Goal: Task Accomplishment & Management: Complete application form

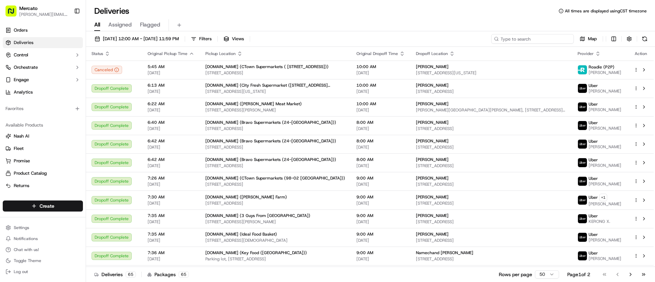
click at [553, 40] on input at bounding box center [533, 39] width 83 height 10
paste input "job_NT9zGahjD2xpygyWaxefiD"
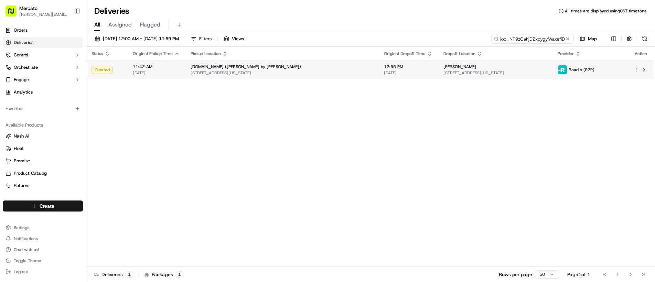
type input "job_NT9zGahjD2xpygyWaxefiD"
click at [547, 67] on div "[PERSON_NAME]" at bounding box center [495, 67] width 103 height 6
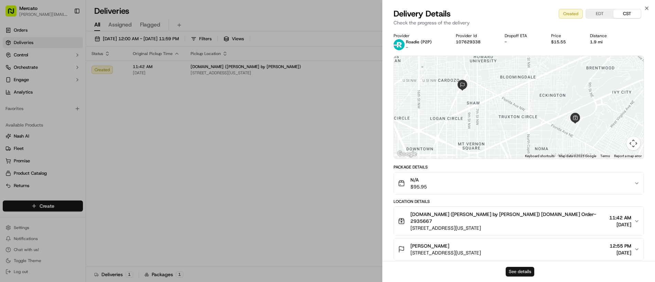
click at [514, 272] on button "See details" at bounding box center [520, 272] width 29 height 10
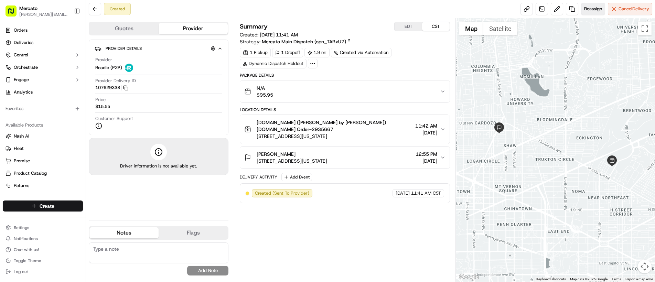
click at [592, 11] on span "Reassign" at bounding box center [593, 9] width 18 height 6
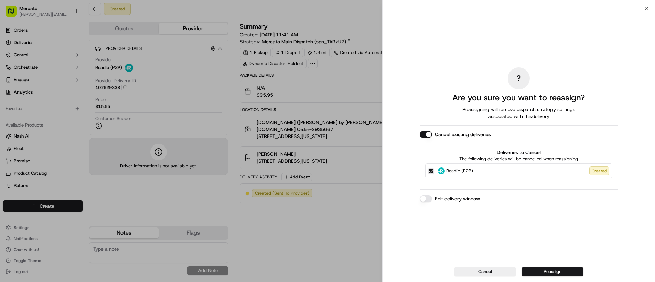
click at [428, 198] on button "Edit delivery window" at bounding box center [426, 199] width 12 height 7
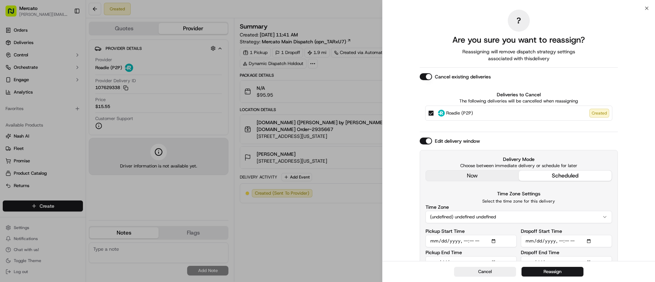
click at [449, 178] on div "Edit delivery window Delivery Mode Choose between immediate delivery or schedul…" at bounding box center [519, 206] width 198 height 137
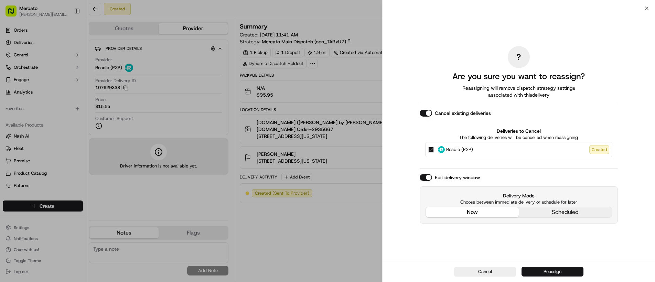
click at [538, 269] on button "Reassign" at bounding box center [553, 272] width 62 height 10
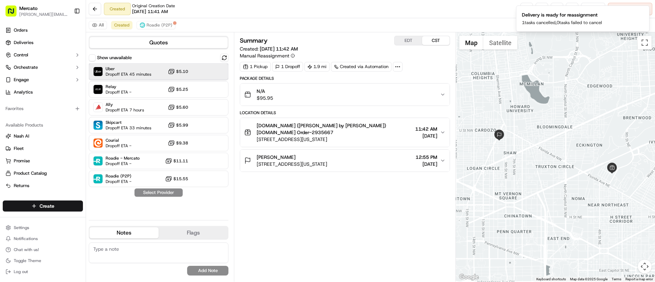
click at [120, 73] on span "Dropoff ETA 45 minutes" at bounding box center [129, 75] width 46 height 6
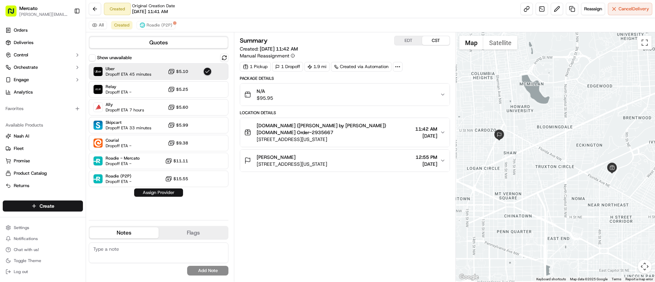
click at [155, 190] on button "Assign Provider" at bounding box center [158, 193] width 49 height 8
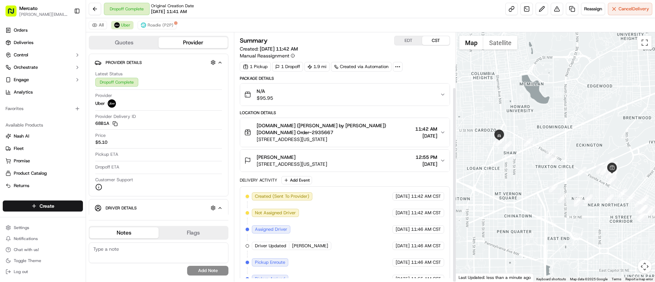
scroll to position [70, 0]
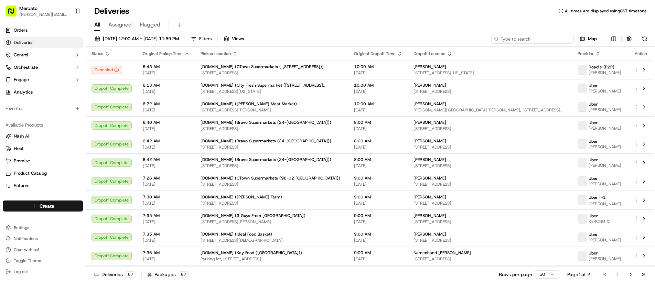
click at [519, 38] on input at bounding box center [533, 39] width 83 height 10
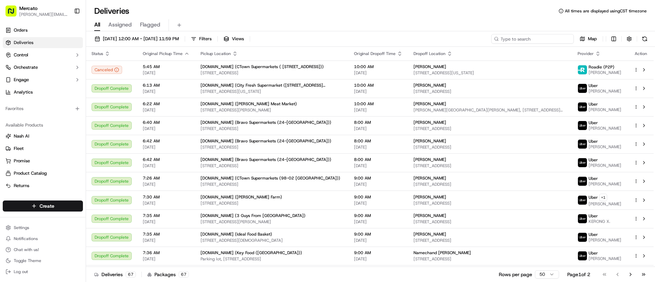
paste input "job_hXr6DdMqRfXqbU6ce2eaNG"
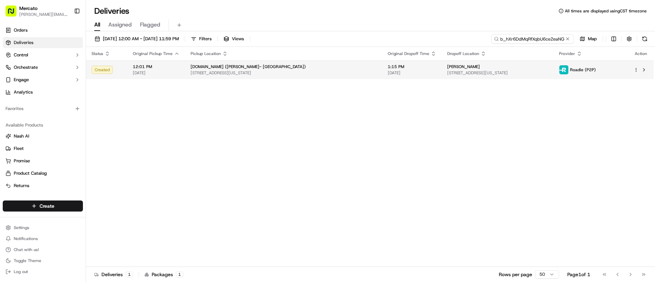
type input "job_hXr6DdMqRfXqbU6ce2eaNG"
click at [460, 70] on div "Natalia Drobinina 305 E 51st St #30c, New York, NY 10022, USA" at bounding box center [497, 70] width 101 height 12
click at [447, 72] on span "305 E 51st St #30c, New York, NY 10022, USA" at bounding box center [497, 73] width 101 height 6
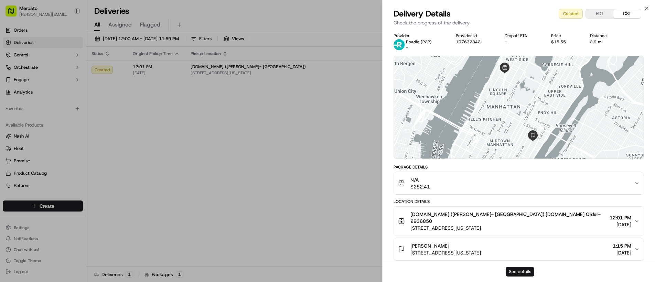
click at [530, 271] on button "See details" at bounding box center [520, 272] width 29 height 10
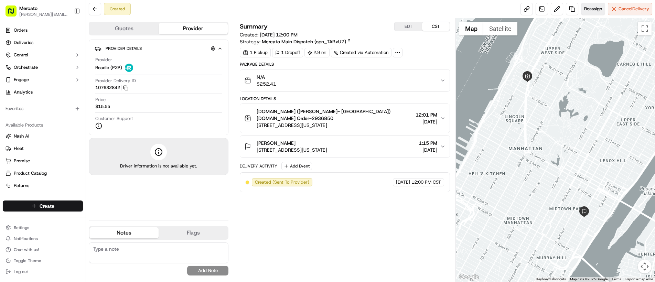
click at [585, 11] on span "Reassign" at bounding box center [593, 9] width 18 height 6
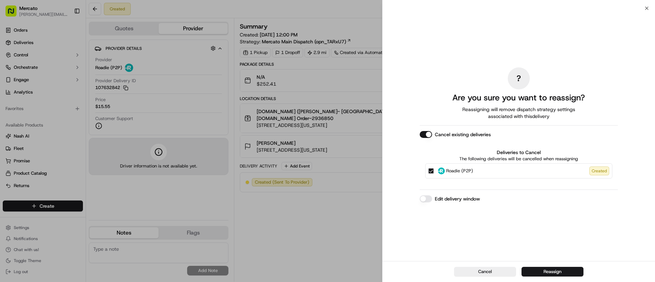
click at [424, 200] on button "Edit delivery window" at bounding box center [426, 199] width 12 height 7
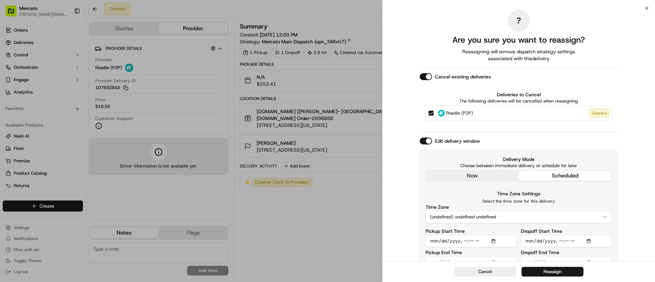
click at [452, 180] on div "Edit delivery window Delivery Mode Choose between immediate delivery or schedul…" at bounding box center [519, 206] width 198 height 137
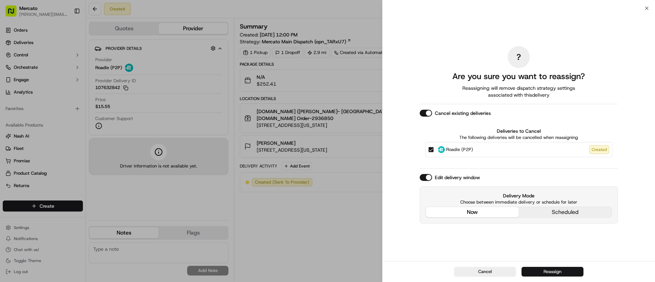
click at [537, 270] on button "Reassign" at bounding box center [553, 272] width 62 height 10
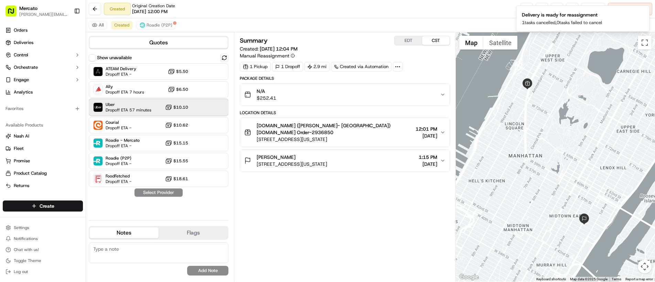
click at [112, 107] on span "Uber" at bounding box center [129, 105] width 46 height 6
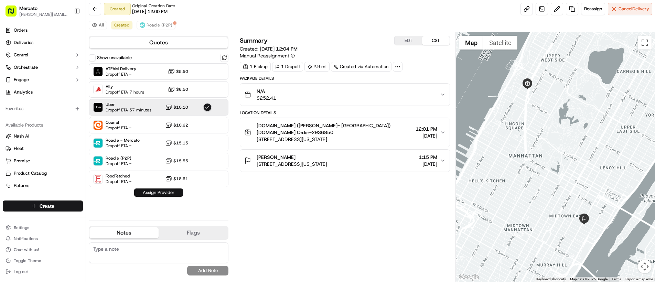
click at [148, 192] on button "Assign Provider" at bounding box center [158, 193] width 49 height 8
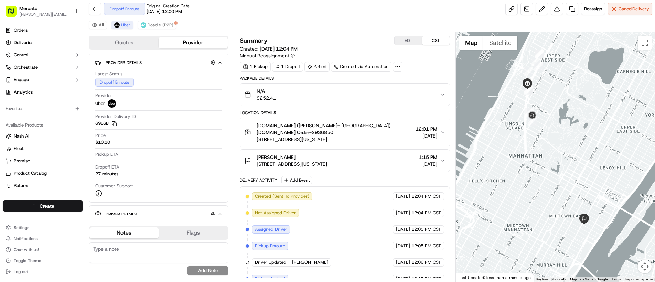
scroll to position [44, 0]
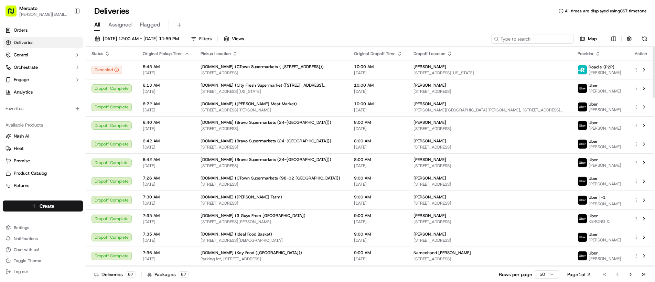
click at [526, 40] on input at bounding box center [533, 39] width 83 height 10
paste input "job_QdKGyzBX7DniFXBWeRJg4M"
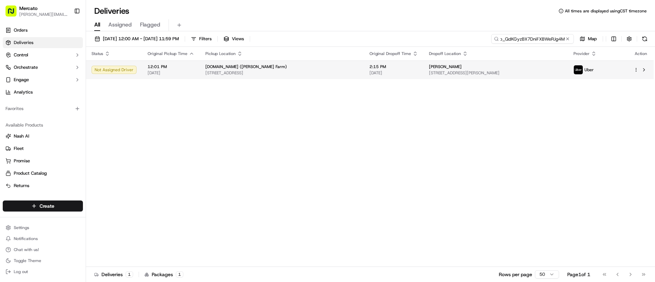
type input "job_QdKGyzBX7DniFXBWeRJg4M"
click at [527, 67] on div "Jill Attaman" at bounding box center [496, 67] width 134 height 6
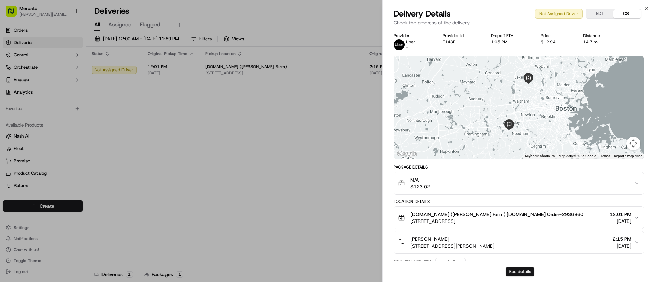
click at [522, 269] on button "See details" at bounding box center [520, 272] width 29 height 10
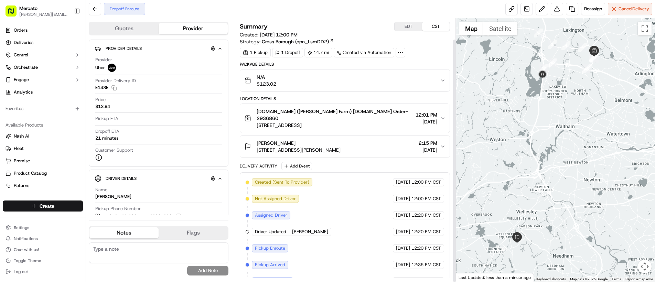
scroll to position [23, 0]
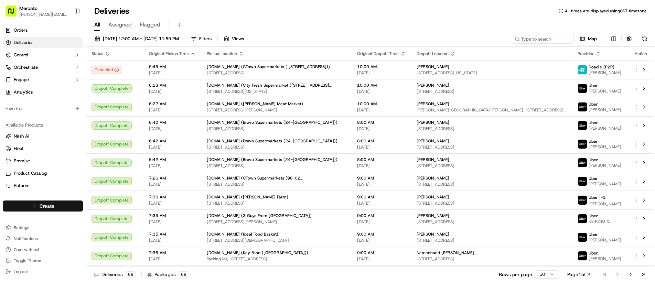
click at [55, 205] on html "Mercato [PERSON_NAME][EMAIL_ADDRESS][PERSON_NAME][DOMAIN_NAME] Toggle Sidebar O…" at bounding box center [327, 141] width 655 height 282
click at [104, 220] on link "Delivery" at bounding box center [124, 219] width 77 height 12
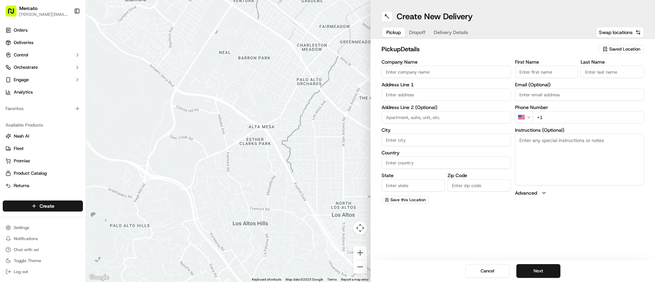
click at [415, 96] on input "text" at bounding box center [446, 94] width 129 height 12
paste input "59 Spruce St"
click at [430, 111] on div "59 Spruce St, Columbus, OH 43215" at bounding box center [446, 109] width 126 height 10
type input "59 Spruce St, Columbus, OH 43215, USA"
type input "Columbus"
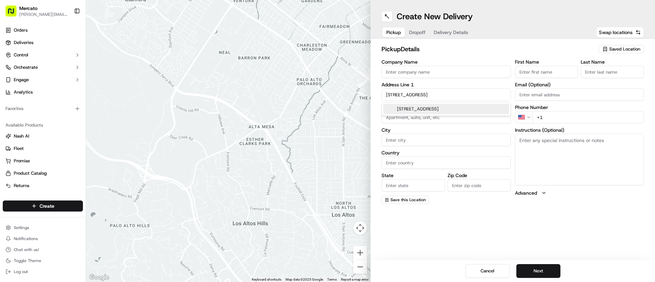
type input "United States"
type input "OH"
type input "43215"
type input "59 Spruce Street"
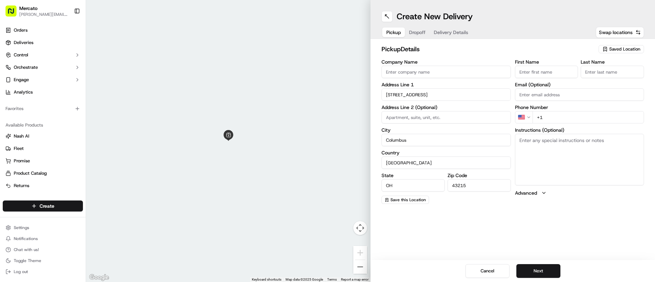
click at [431, 76] on input "Company Name" at bounding box center [446, 72] width 129 height 12
paste input "Mercato.com (North Market Downtown - Go to Mercato Pick Up Hub)"
type input "Mercato.com (North Market Downtown - Go to Mercato Pick Up Hub)"
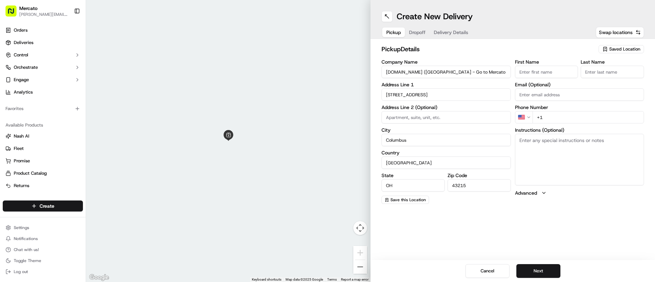
click at [554, 118] on input "+1" at bounding box center [589, 117] width 112 height 12
paste input "855 966 2725"
type input "+1 855 966 2725"
click at [548, 145] on textarea "Instructions (Optional)" at bounding box center [579, 160] width 129 height 52
paste textarea "Please go inside North Market Downtown, Go to Mercato Pick Up Hub which is loca…"
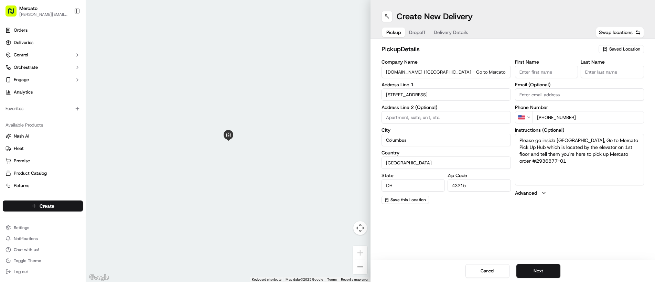
type textarea "Please go inside North Market Downtown, Go to Mercato Pick Up Hub which is loca…"
click at [529, 271] on button "Next" at bounding box center [539, 271] width 44 height 14
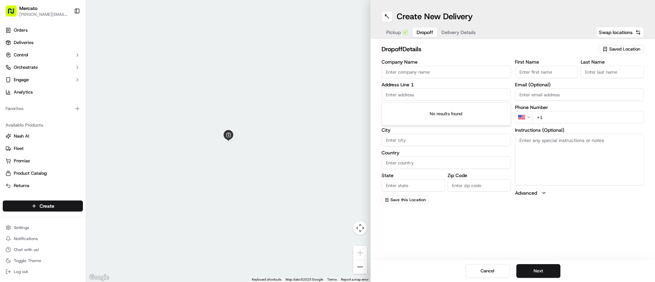
click at [413, 93] on input "text" at bounding box center [446, 94] width 129 height 12
paste input "461 Arden Rd"
click at [429, 114] on div "461 Arden Rd, Columbus, OH 43214" at bounding box center [446, 109] width 129 height 13
click at [425, 108] on div "461 Arden Rd, Columbus, OH 43214" at bounding box center [446, 109] width 126 height 10
type input "461 Arden Rd, Columbus, OH 43214, USA"
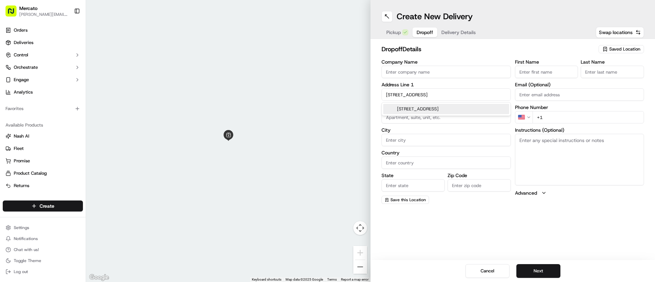
type input "Columbus"
type input "United States"
type input "OH"
type input "43214"
type input "461 Arden Road"
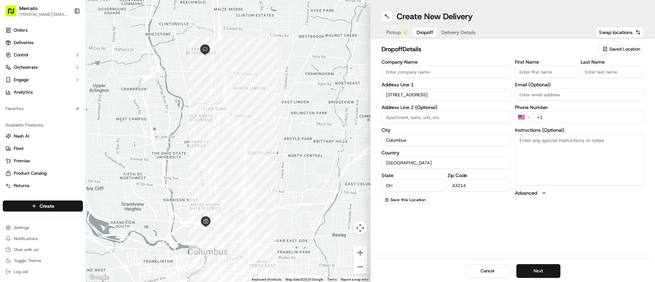
click at [544, 76] on input "First Name" at bounding box center [546, 72] width 63 height 12
type input "colbert"
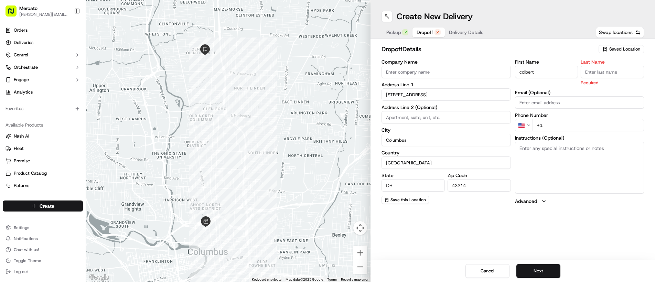
type input "M"
type input "miller"
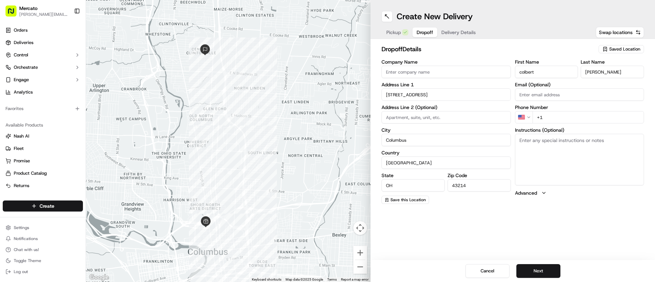
click at [591, 122] on input "+1" at bounding box center [589, 117] width 112 height 12
paste input "614 361 6437"
type input "+1 614 361 6437"
click at [552, 157] on textarea "Instructions (Optional)" at bounding box center [579, 160] width 129 height 52
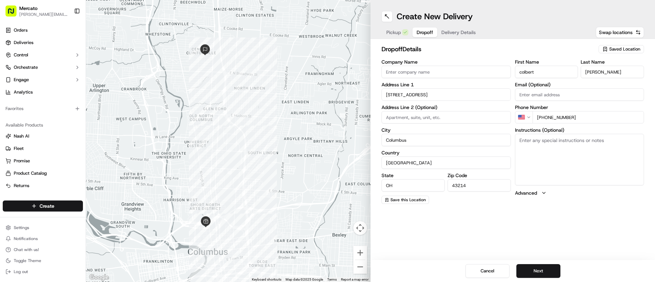
paste textarea "Mention you are here with Mercato. Please call/text colbert at (614) 361-6437 u…"
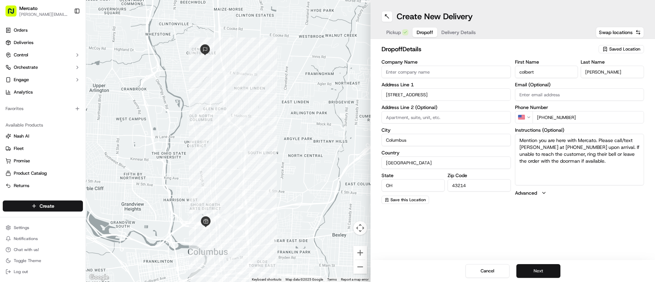
type textarea "Mention you are here with Mercato. Please call/text colbert at (614) 361-6437 u…"
click at [543, 271] on button "Next" at bounding box center [539, 271] width 44 height 14
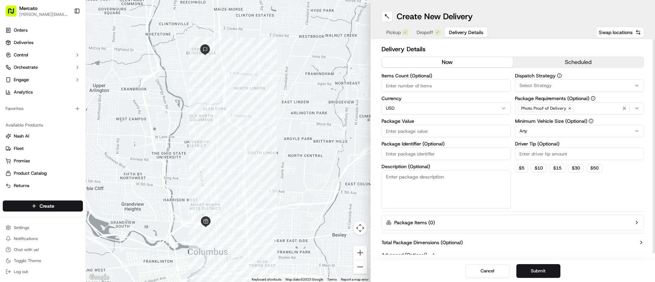
click at [395, 135] on input "Package Value" at bounding box center [446, 131] width 129 height 12
type input "81.95"
click at [402, 149] on input "Package Identifier (Optional)" at bounding box center [446, 154] width 129 height 12
paste input "Order #2936877"
type input "Order #2936877"
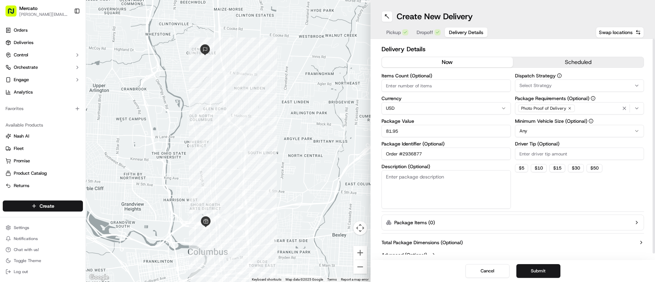
click at [538, 152] on input "Driver Tip (Optional)" at bounding box center [579, 154] width 129 height 12
type input "5.10"
click at [394, 185] on textarea "Description (Optional)" at bounding box center [446, 189] width 129 height 39
paste textarea "Jeni's Splendid Ice Creams"
paste textarea "Pastaria & Sarefino's"
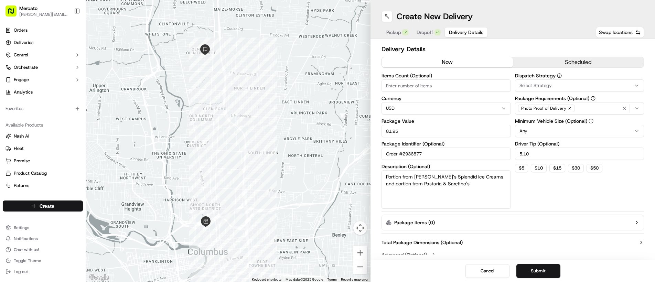
type textarea "Portion from Jeni's Splendid Ice Creams and portion from Pastaria & Sarefino's"
click at [535, 271] on button "Submit" at bounding box center [539, 271] width 44 height 14
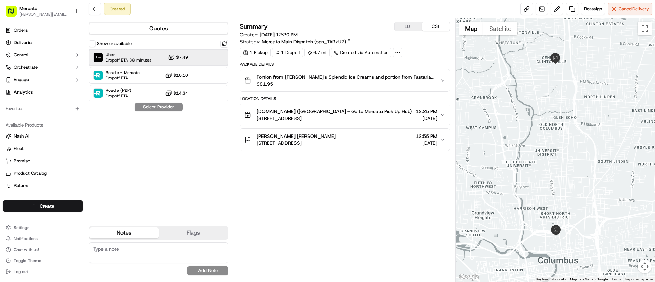
click at [122, 53] on span "Uber" at bounding box center [129, 55] width 46 height 6
click at [146, 107] on button "Assign Provider" at bounding box center [158, 107] width 49 height 8
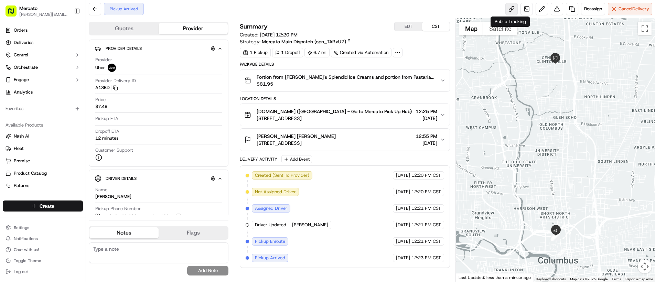
click at [506, 12] on link at bounding box center [512, 9] width 12 height 12
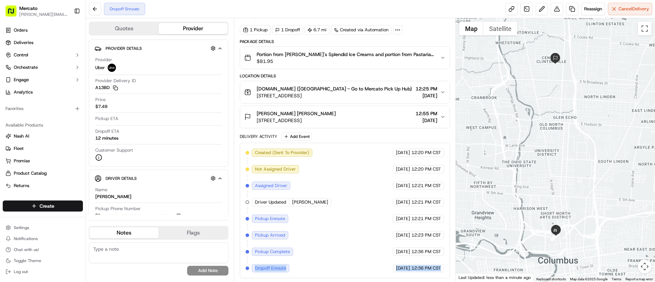
drag, startPoint x: 258, startPoint y: 270, endPoint x: 426, endPoint y: 272, distance: 168.0
click at [426, 272] on div "Created (Sent To Provider) Uber 09/20/2025 12:20 PM CST Not Assigned Driver Ube…" at bounding box center [345, 211] width 199 height 124
copy div "Dropoff Enroute Uber 09/20/2025 12:36 PM CST"
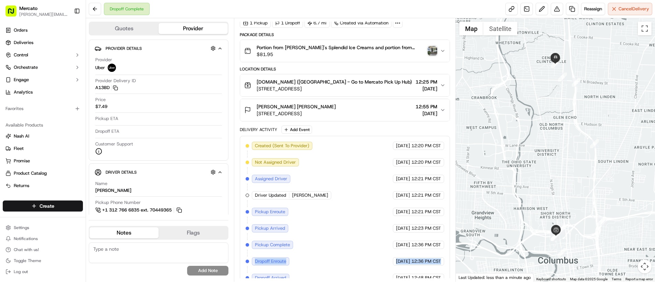
scroll to position [63, 0]
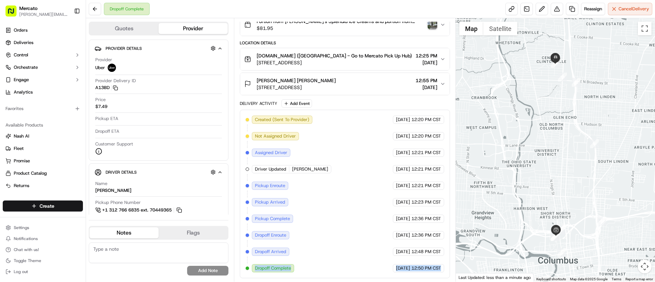
drag, startPoint x: 255, startPoint y: 269, endPoint x: 428, endPoint y: 274, distance: 173.2
click at [428, 274] on div "Created (Sent To Provider) Uber 09/20/2025 12:20 PM CST Not Assigned Driver Ube…" at bounding box center [345, 194] width 210 height 169
copy div "Dropoff Complete Uber 09/20/2025 12:50 PM CST"
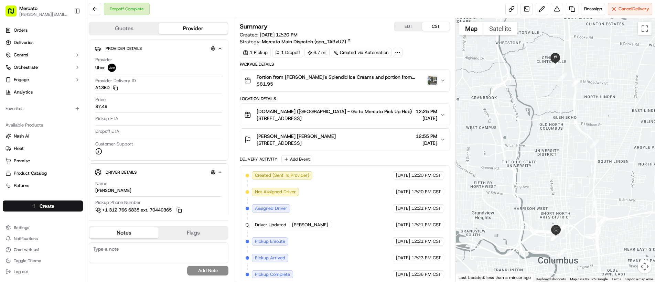
click at [433, 83] on img "button" at bounding box center [433, 81] width 10 height 10
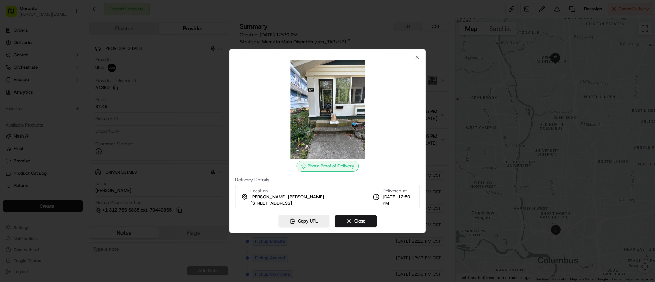
click at [344, 103] on img at bounding box center [327, 109] width 99 height 99
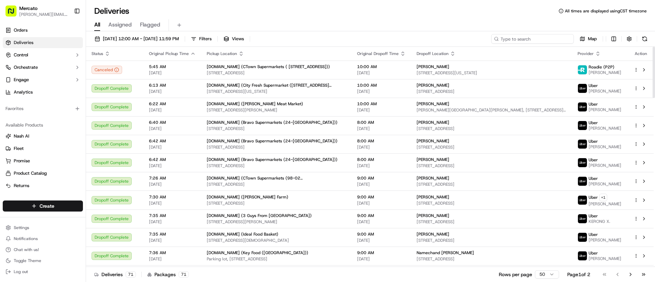
click at [527, 41] on input at bounding box center [533, 39] width 83 height 10
paste input "job_766DH4u3NuCpMbYeku3AtQ"
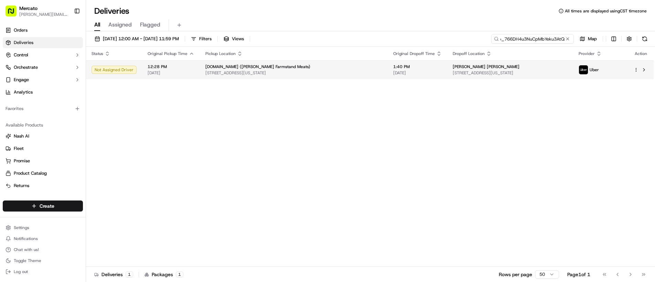
type input "job_766DH4u3NuCpMbYeku3AtQ"
click at [531, 65] on div "[PERSON_NAME] [PERSON_NAME]" at bounding box center [510, 67] width 115 height 6
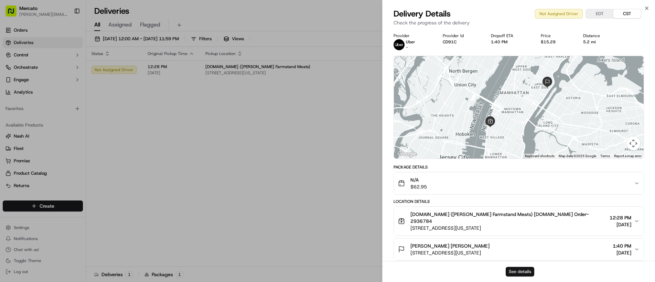
click at [523, 271] on button "See details" at bounding box center [520, 272] width 29 height 10
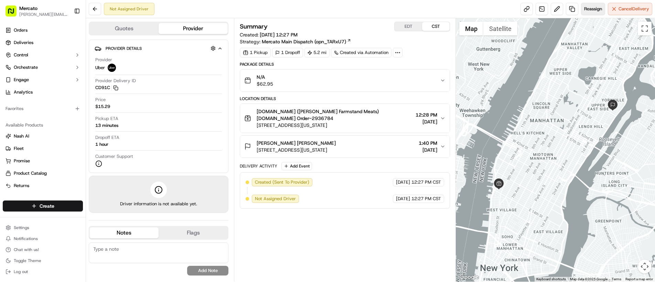
click at [589, 10] on span "Reassign" at bounding box center [593, 9] width 18 height 6
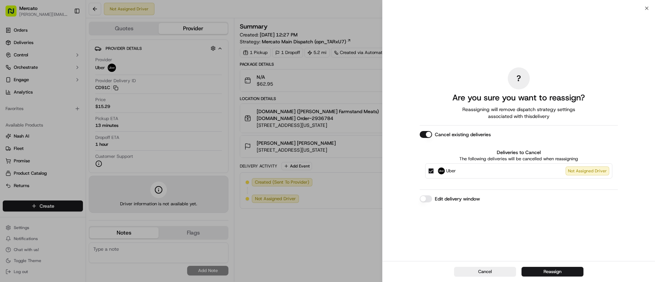
click at [425, 199] on button "Edit delivery window" at bounding box center [426, 199] width 12 height 7
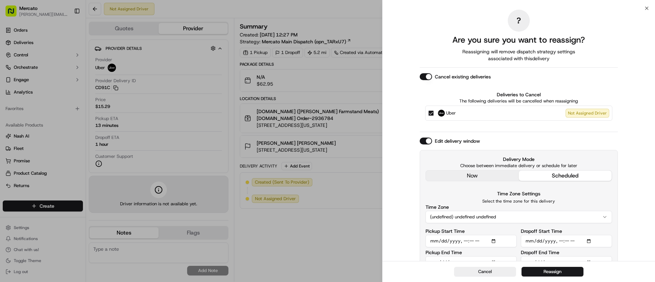
click at [436, 177] on div "Edit delivery window Delivery Mode Choose between immediate delivery or schedul…" at bounding box center [519, 206] width 198 height 137
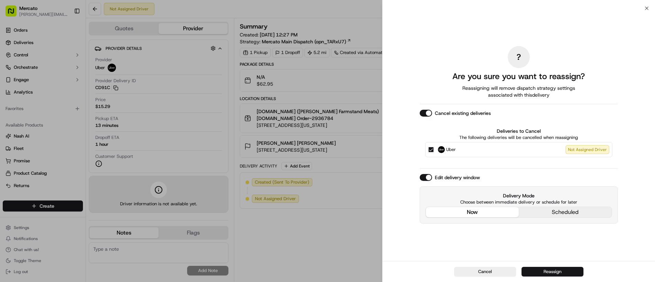
click at [546, 274] on button "Reassign" at bounding box center [553, 272] width 62 height 10
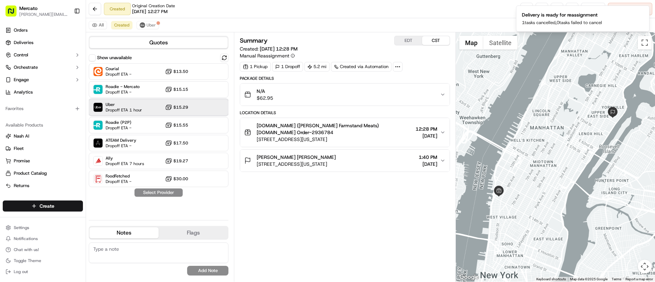
click at [156, 104] on div "Uber Dropoff ETA 1 hour $15.29" at bounding box center [159, 107] width 140 height 17
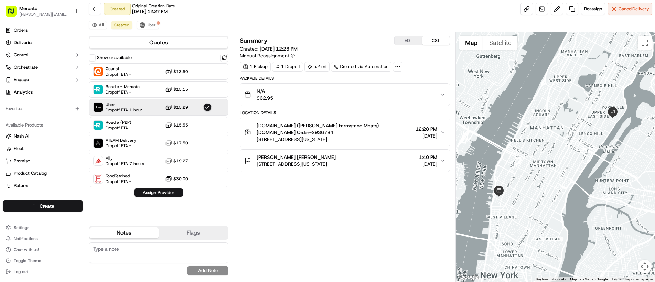
click at [152, 191] on button "Assign Provider" at bounding box center [158, 193] width 49 height 8
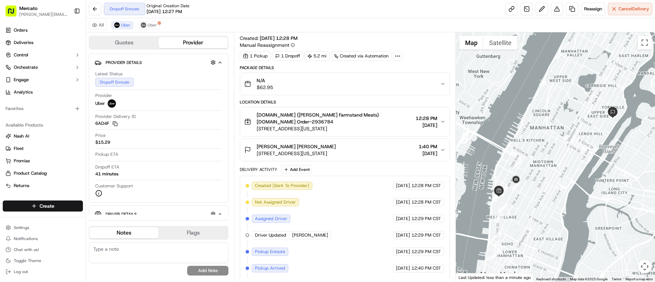
scroll to position [44, 0]
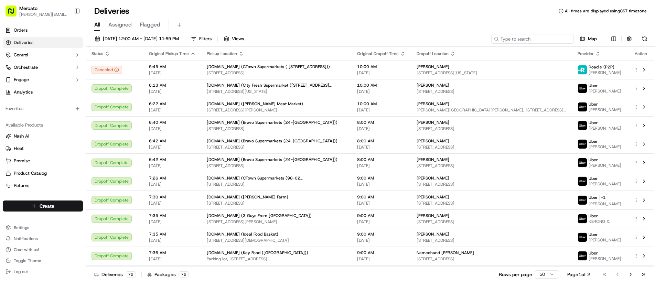
click at [543, 39] on input at bounding box center [533, 39] width 83 height 10
paste input "job_PzHRJtdy8BAcHtmAbJkkq6"
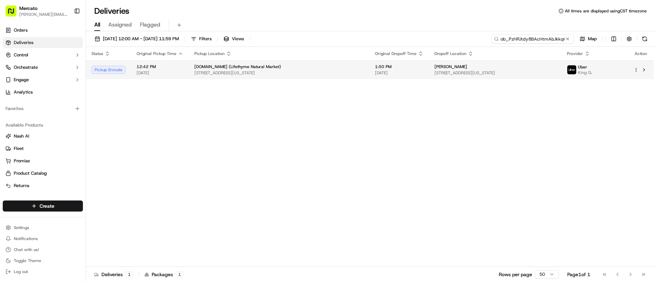
type input "job_PzHRJtdy8BAcHtmAbJkkq6"
click at [501, 63] on td "[PERSON_NAME] [STREET_ADDRESS][US_STATE]" at bounding box center [495, 70] width 133 height 19
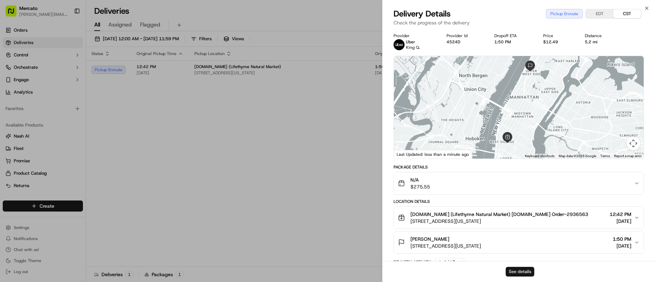
click at [513, 272] on button "See details" at bounding box center [520, 272] width 29 height 10
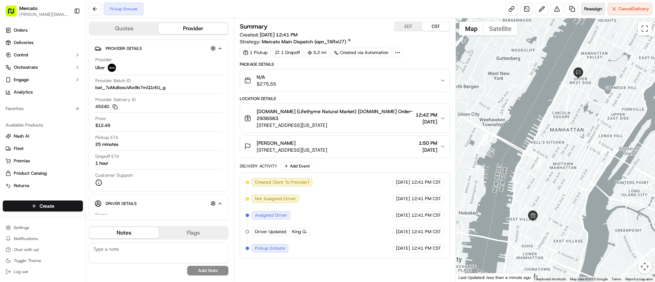
click at [590, 10] on span "Reassign" at bounding box center [593, 9] width 18 height 6
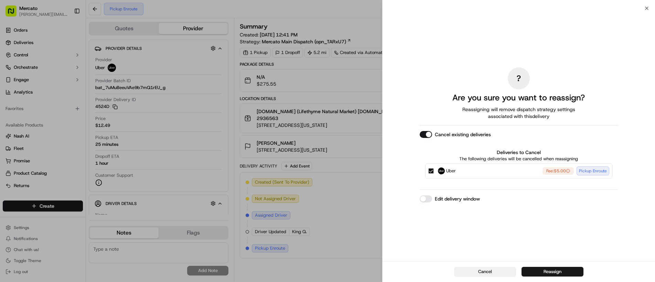
click at [489, 271] on button "Cancel" at bounding box center [485, 272] width 62 height 10
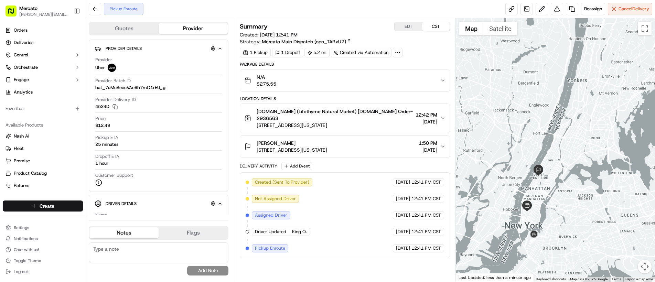
drag, startPoint x: 514, startPoint y: 233, endPoint x: 518, endPoint y: 210, distance: 23.1
click at [518, 210] on div at bounding box center [555, 150] width 199 height 264
drag, startPoint x: 256, startPoint y: 247, endPoint x: 421, endPoint y: 259, distance: 164.9
click at [421, 259] on div "Summary EDT CST Created: 09/20/2025 12:41 PM Strategy: Mercato Main Dispatch (o…" at bounding box center [345, 150] width 210 height 257
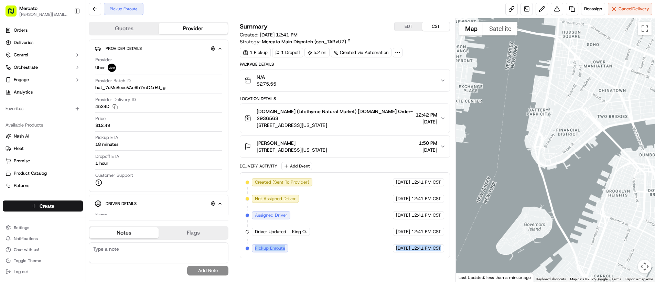
drag, startPoint x: 577, startPoint y: 222, endPoint x: 499, endPoint y: 167, distance: 95.5
click at [500, 167] on div at bounding box center [555, 150] width 199 height 264
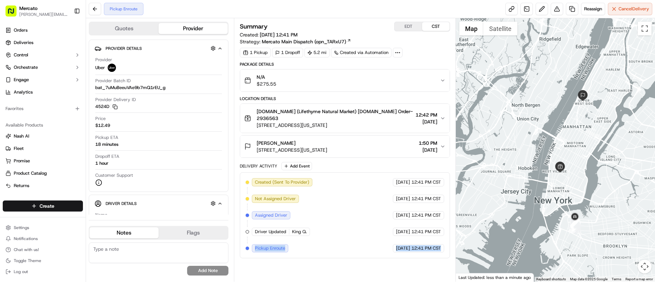
drag, startPoint x: 644, startPoint y: 147, endPoint x: 581, endPoint y: 185, distance: 74.1
click at [589, 186] on div at bounding box center [555, 150] width 199 height 264
click at [594, 16] on div "Pickup Enroute Reassign Cancel Delivery" at bounding box center [370, 9] width 569 height 18
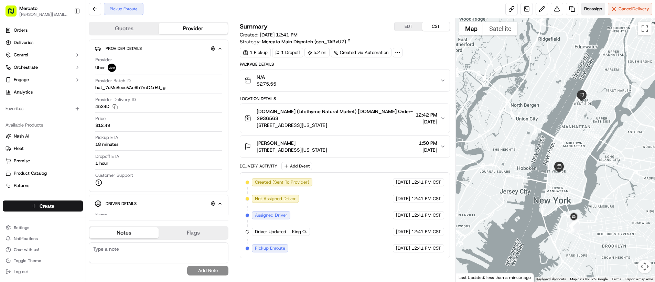
click at [591, 11] on span "Reassign" at bounding box center [593, 9] width 18 height 6
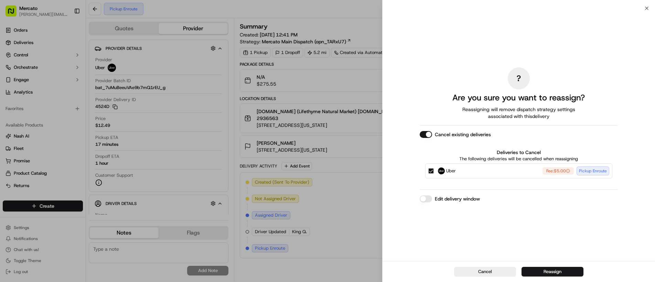
click at [423, 197] on button "Edit delivery window" at bounding box center [426, 199] width 12 height 7
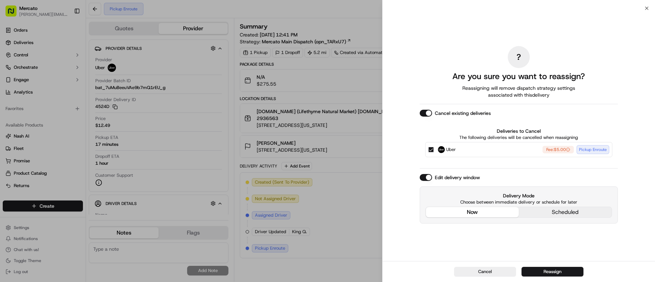
click at [482, 176] on div "Edit delivery window Delivery Mode Choose between immediate delivery or schedul…" at bounding box center [519, 199] width 198 height 50
drag, startPoint x: 537, startPoint y: 271, endPoint x: 426, endPoint y: 252, distance: 112.5
click at [536, 271] on button "Reassign" at bounding box center [553, 272] width 62 height 10
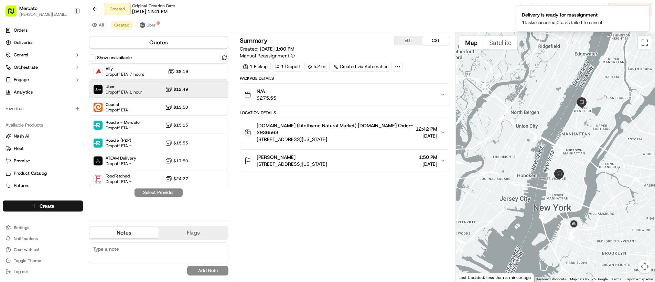
click at [136, 93] on span "Dropoff ETA 1 hour" at bounding box center [124, 92] width 36 height 6
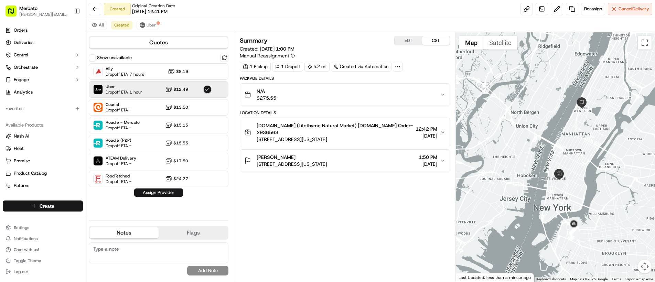
drag, startPoint x: 162, startPoint y: 194, endPoint x: 182, endPoint y: 211, distance: 25.6
click at [162, 194] on button "Assign Provider" at bounding box center [158, 193] width 49 height 8
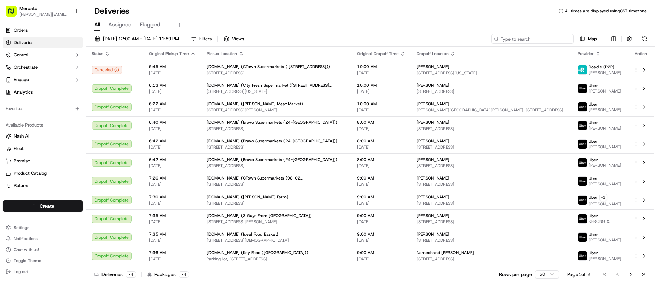
click at [527, 41] on input at bounding box center [533, 39] width 83 height 10
paste input "job_fr55k3ZUAvVPQK9RUy9DfD"
type input "job_fr55k3ZUAvVPQK9RUy9DfD"
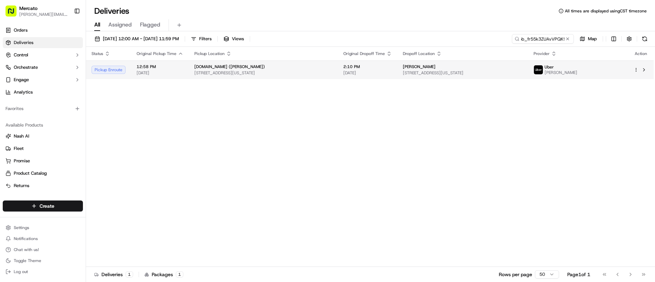
click at [523, 68] on div "Eyi Daniel" at bounding box center [463, 67] width 120 height 6
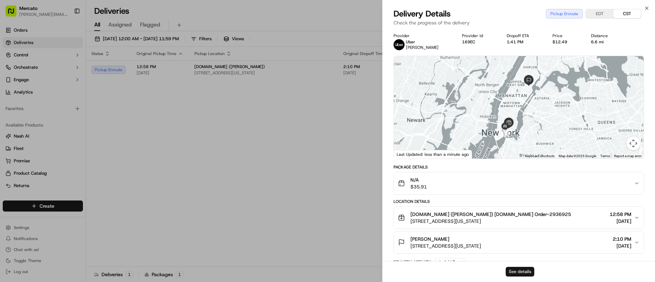
click at [521, 272] on button "See details" at bounding box center [520, 272] width 29 height 10
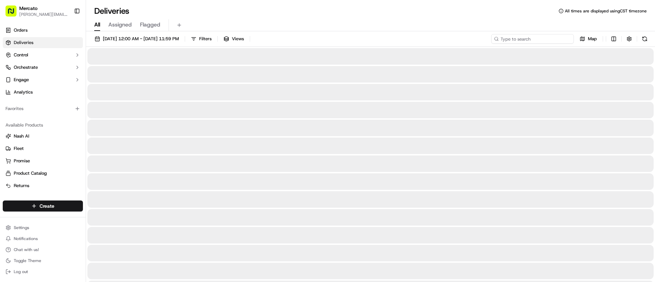
click at [542, 39] on input at bounding box center [533, 39] width 83 height 10
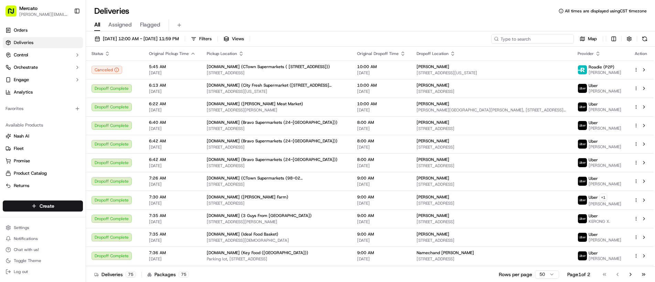
paste input "job_PzHRJtdy8BAcHtmAbJkkq6"
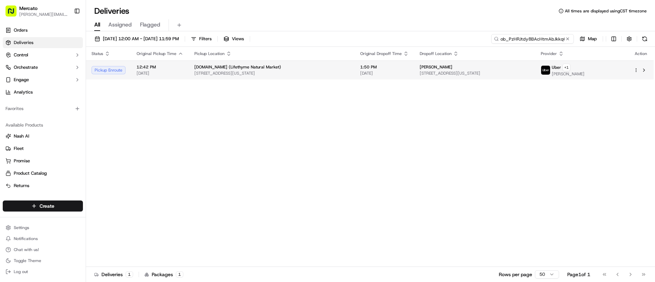
type input "job_PzHRJtdy8BAcHtmAbJkkq6"
click at [496, 71] on span "[STREET_ADDRESS][US_STATE]" at bounding box center [475, 74] width 110 height 6
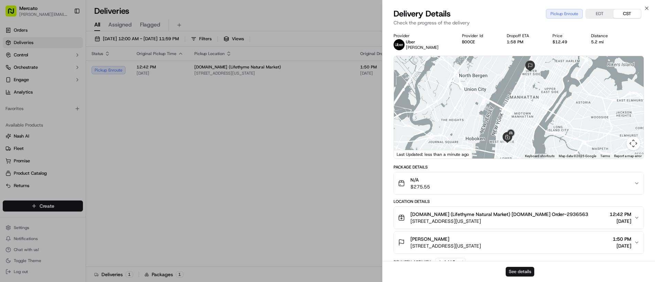
click at [518, 274] on button "See details" at bounding box center [520, 272] width 29 height 10
